Goal: Navigation & Orientation: Go to known website

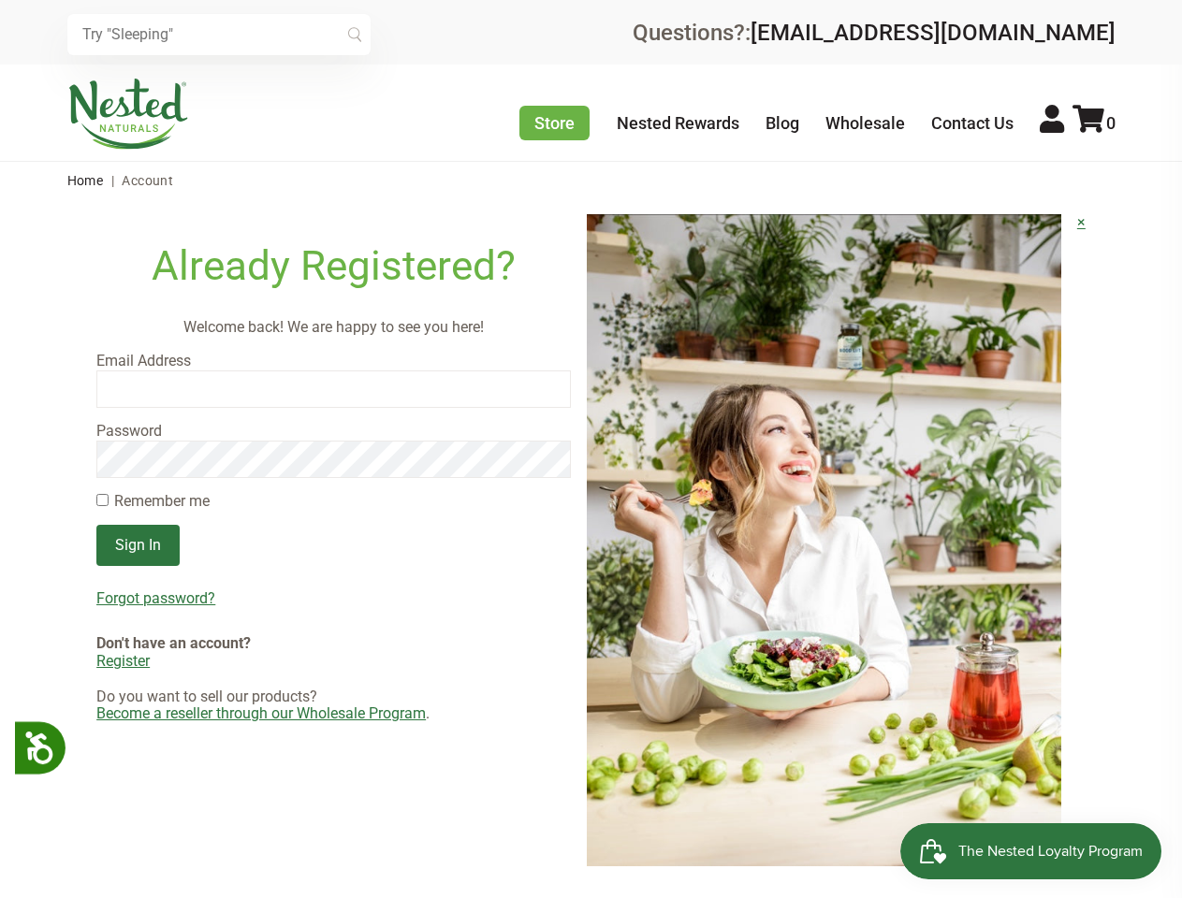
click at [591, 449] on img at bounding box center [824, 540] width 474 height 652
click at [41, 748] on icon at bounding box center [38, 745] width 33 height 33
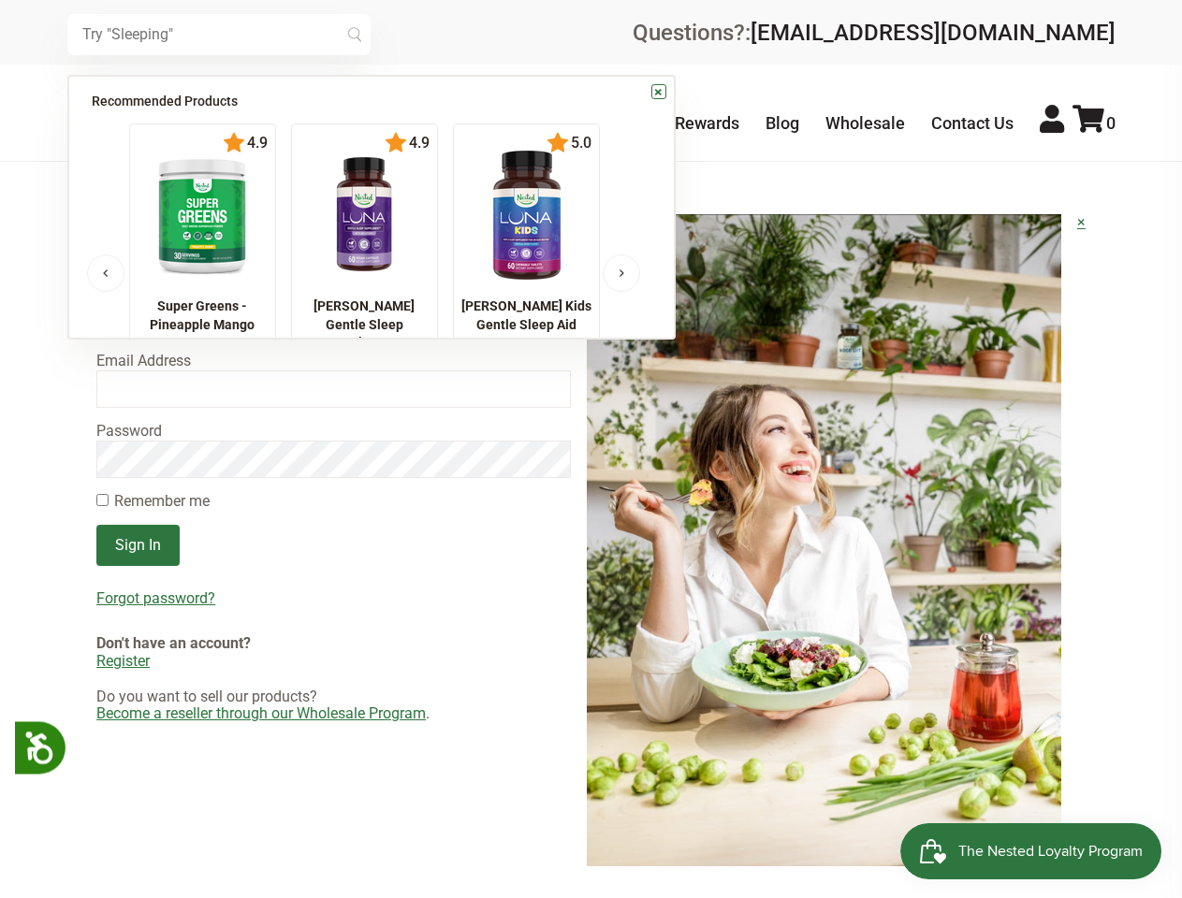
click at [219, 35] on input "text" at bounding box center [218, 34] width 303 height 41
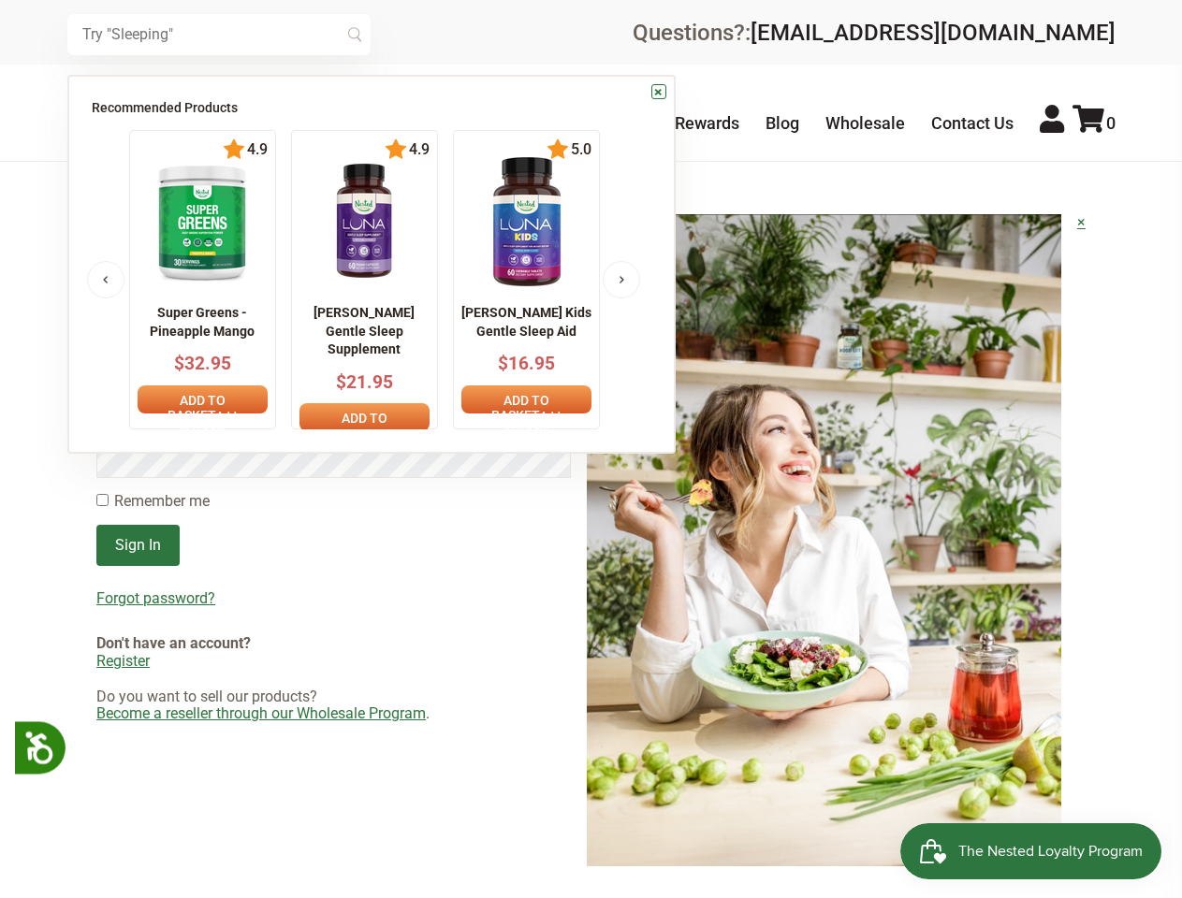
click at [1094, 123] on icon at bounding box center [1088, 119] width 32 height 28
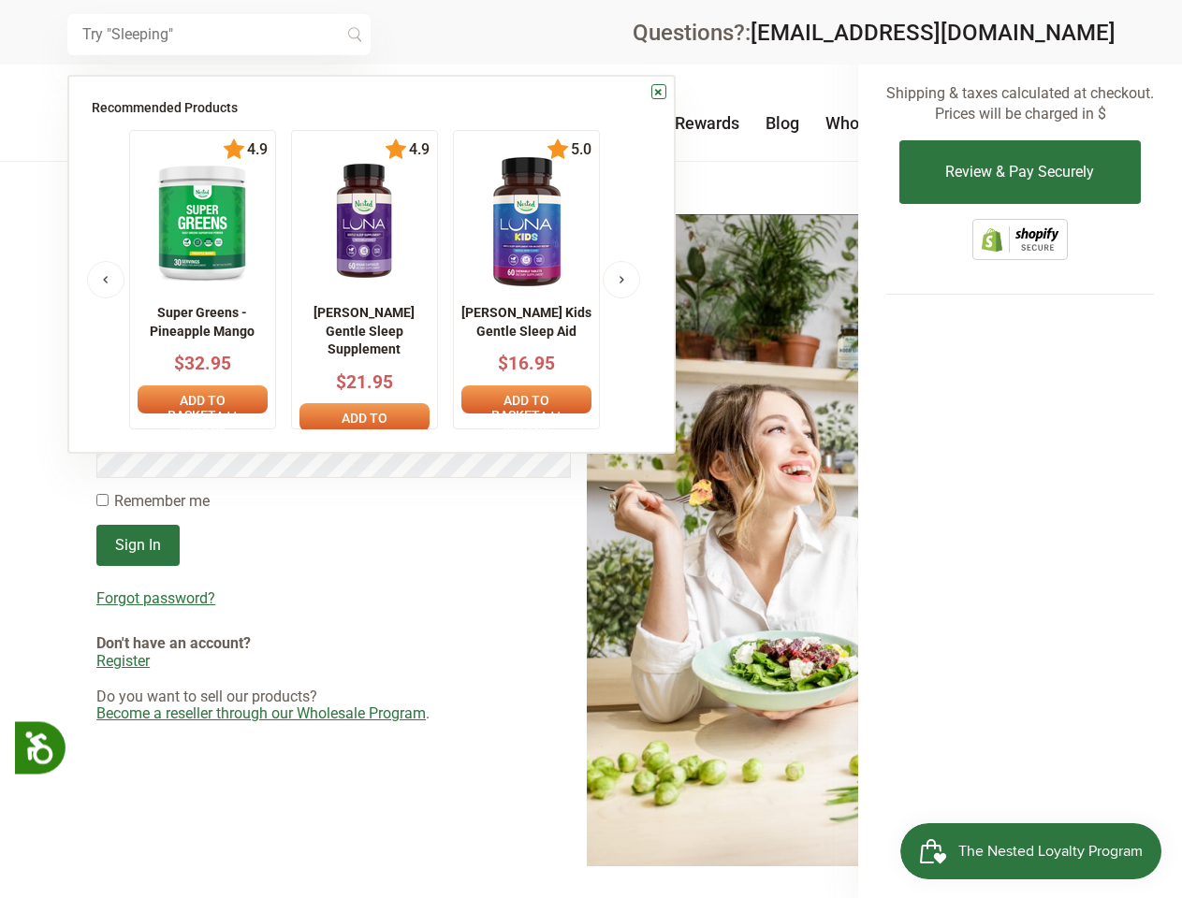
click at [591, 542] on div at bounding box center [591, 449] width 1182 height 898
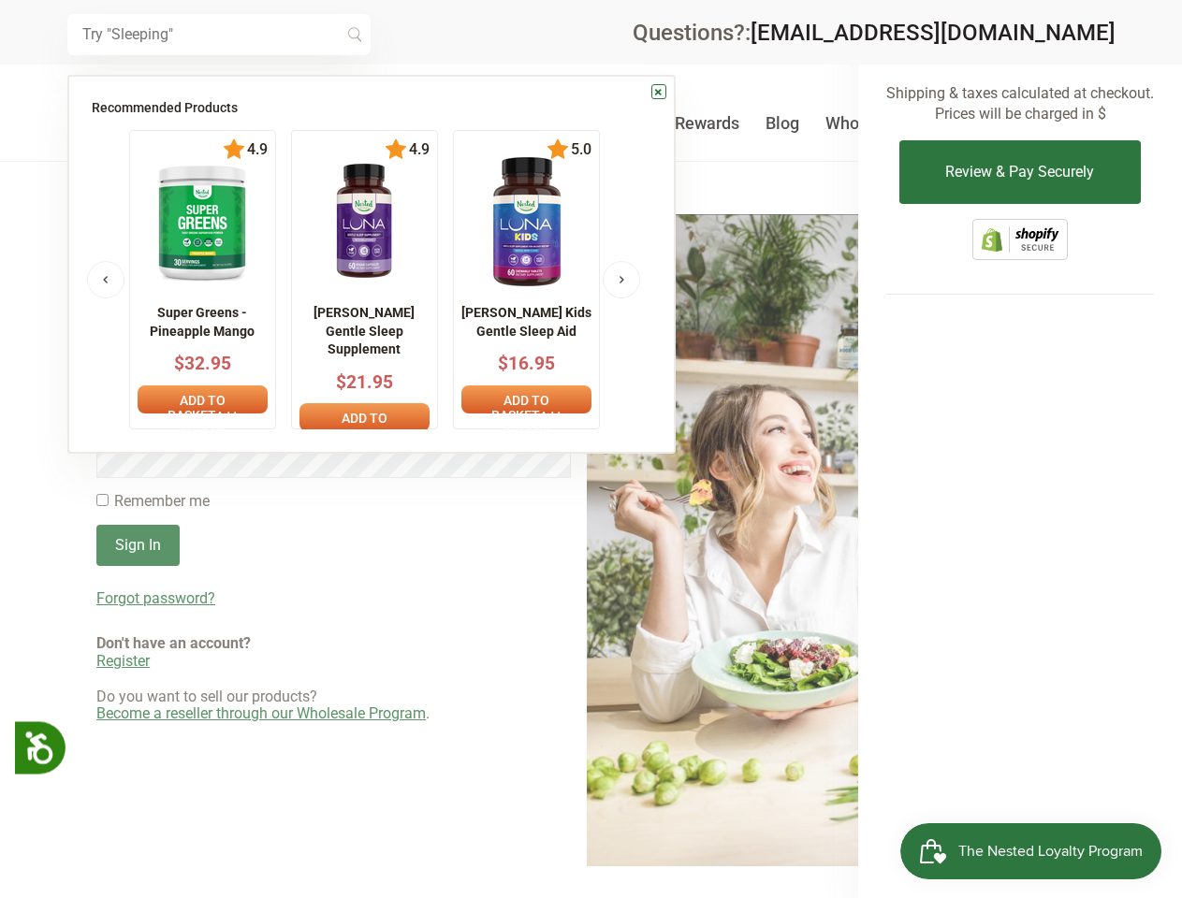
click at [333, 599] on div at bounding box center [591, 449] width 1182 height 898
